Goal: Task Accomplishment & Management: Complete application form

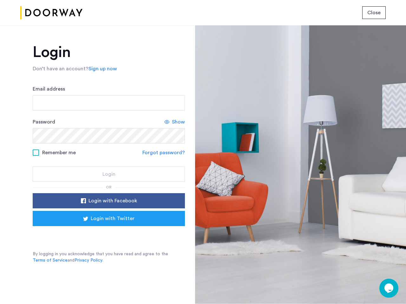
click at [374, 13] on span "Close" at bounding box center [373, 13] width 13 height 8
click at [101, 69] on link "Sign up now" at bounding box center [102, 69] width 29 height 8
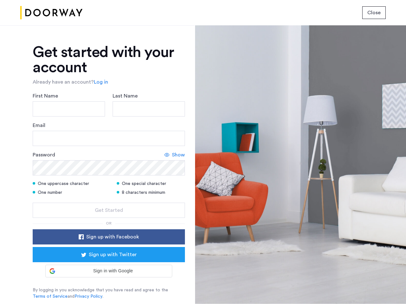
click at [164, 153] on icon at bounding box center [166, 154] width 5 height 5
click at [109, 201] on form "First Name Last Name Email Password Hide One uppercase character One special ch…" at bounding box center [109, 155] width 152 height 126
click at [109, 219] on div "Get started with your account Already have an account? Log in First Name Last N…" at bounding box center [109, 172] width 152 height 255
click at [389, 288] on div at bounding box center [300, 164] width 211 height 279
